Goal: Check status: Check status

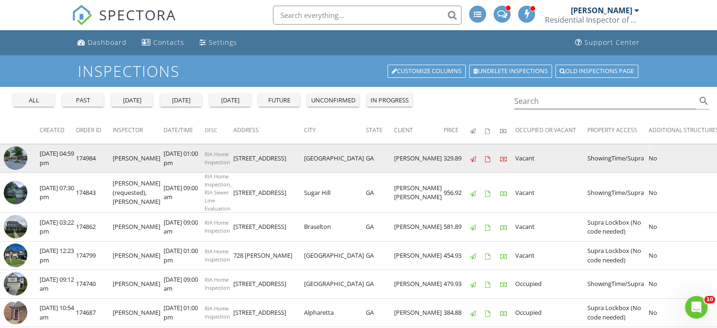
click at [12, 161] on img at bounding box center [16, 158] width 24 height 24
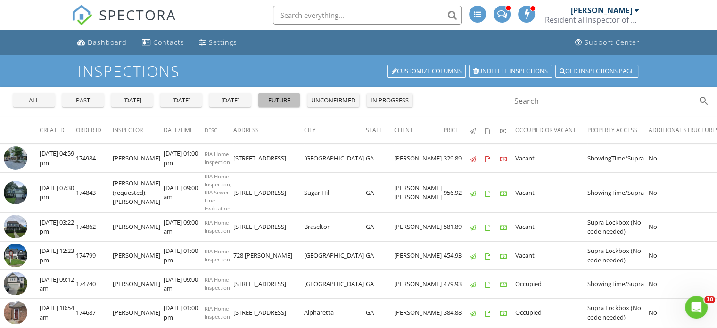
click at [284, 99] on div "future" at bounding box center [279, 100] width 34 height 9
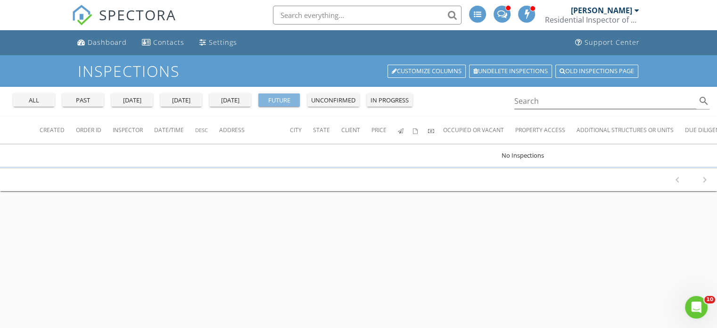
click at [284, 99] on div "future" at bounding box center [279, 100] width 34 height 9
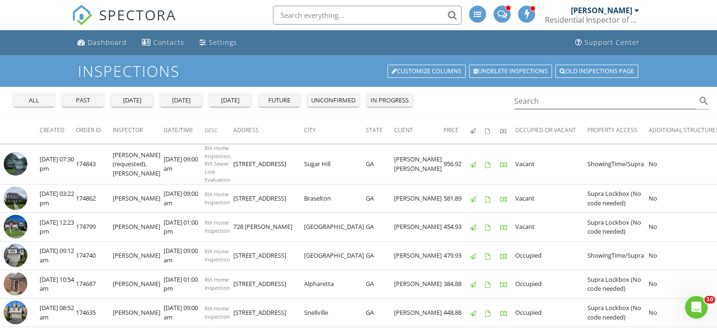
click at [326, 98] on div "unconfirmed" at bounding box center [333, 100] width 44 height 9
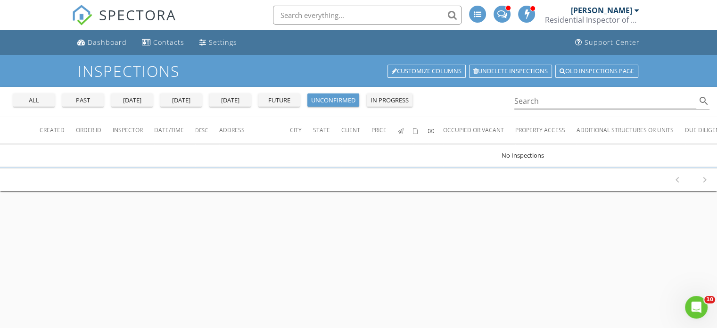
click at [283, 103] on div "future" at bounding box center [279, 100] width 34 height 9
drag, startPoint x: 283, startPoint y: 103, endPoint x: 233, endPoint y: 101, distance: 49.5
click at [233, 101] on div "all past yesterday today tomorrow future unconfirmed in progress" at bounding box center [212, 98] width 407 height 23
click at [233, 101] on div "tomorrow" at bounding box center [230, 100] width 34 height 9
click at [293, 98] on div "future" at bounding box center [279, 100] width 34 height 9
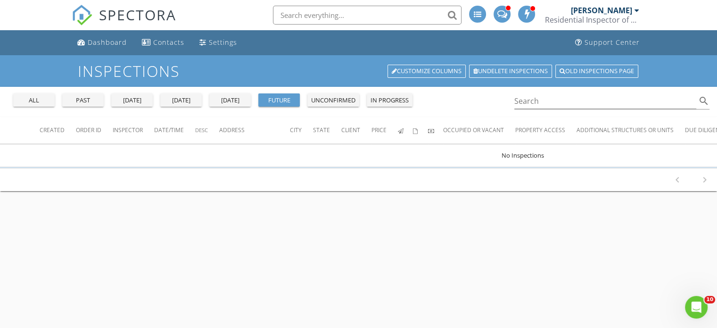
click at [293, 98] on div "future" at bounding box center [279, 100] width 34 height 9
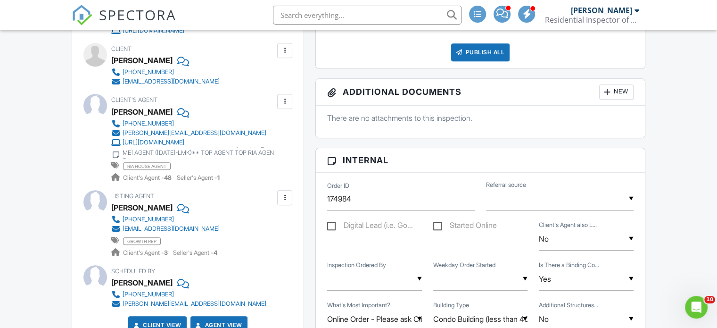
scroll to position [235, 0]
